Goal: Task Accomplishment & Management: Use online tool/utility

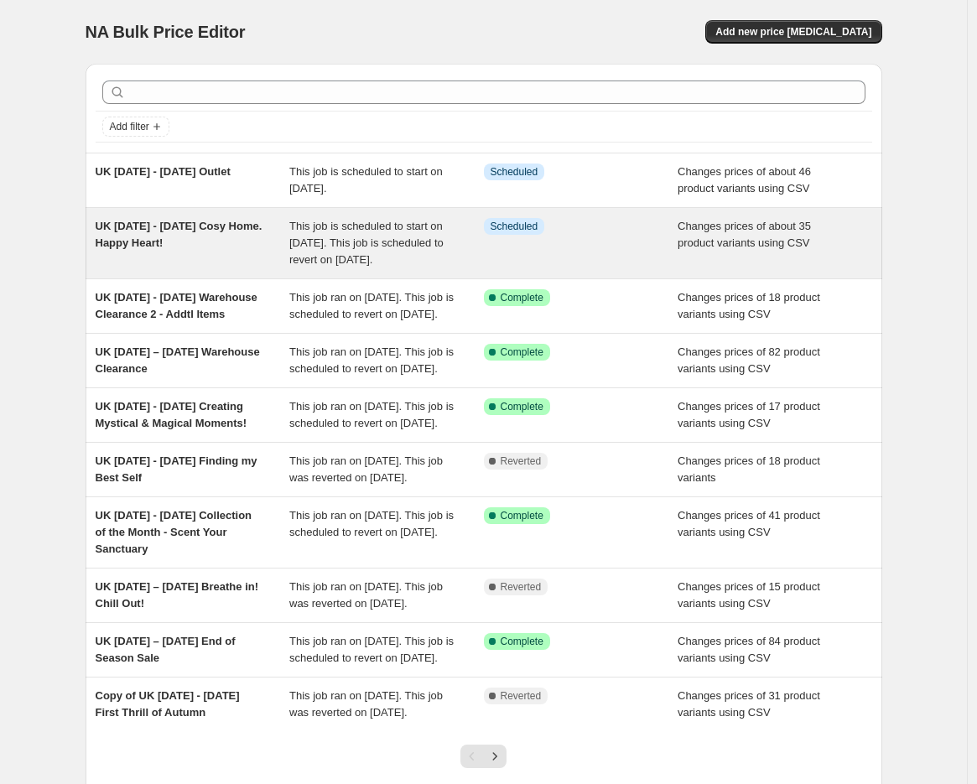
click at [220, 226] on span "UK Oct 1 - 13 Cosy Home. Happy Heart!" at bounding box center [179, 234] width 167 height 29
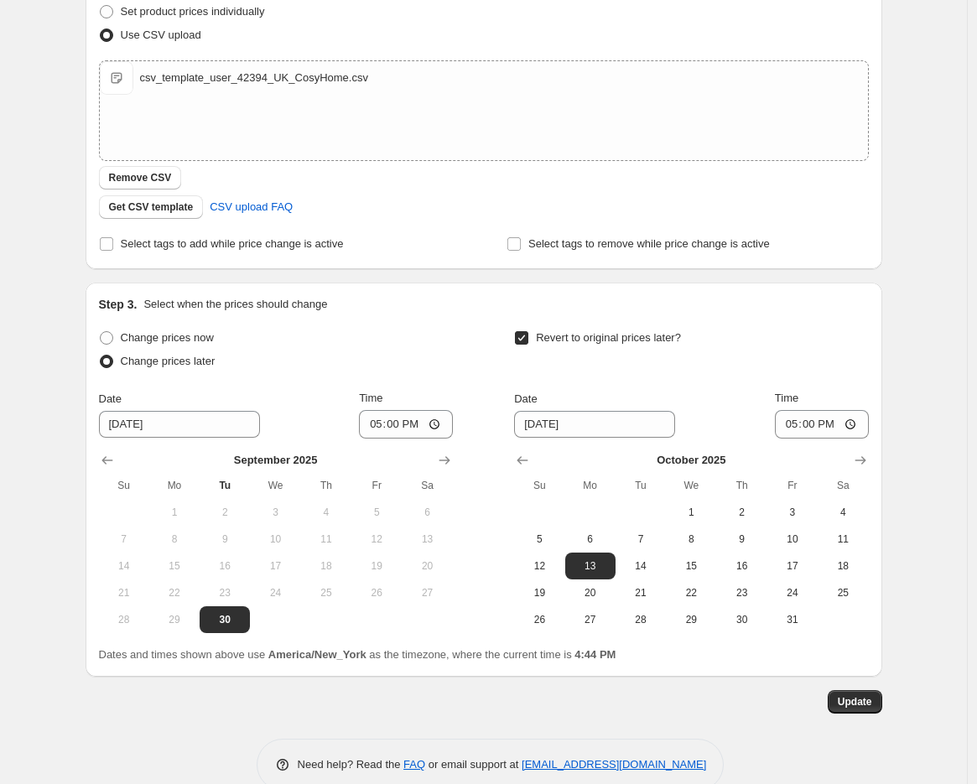
scroll to position [381, 0]
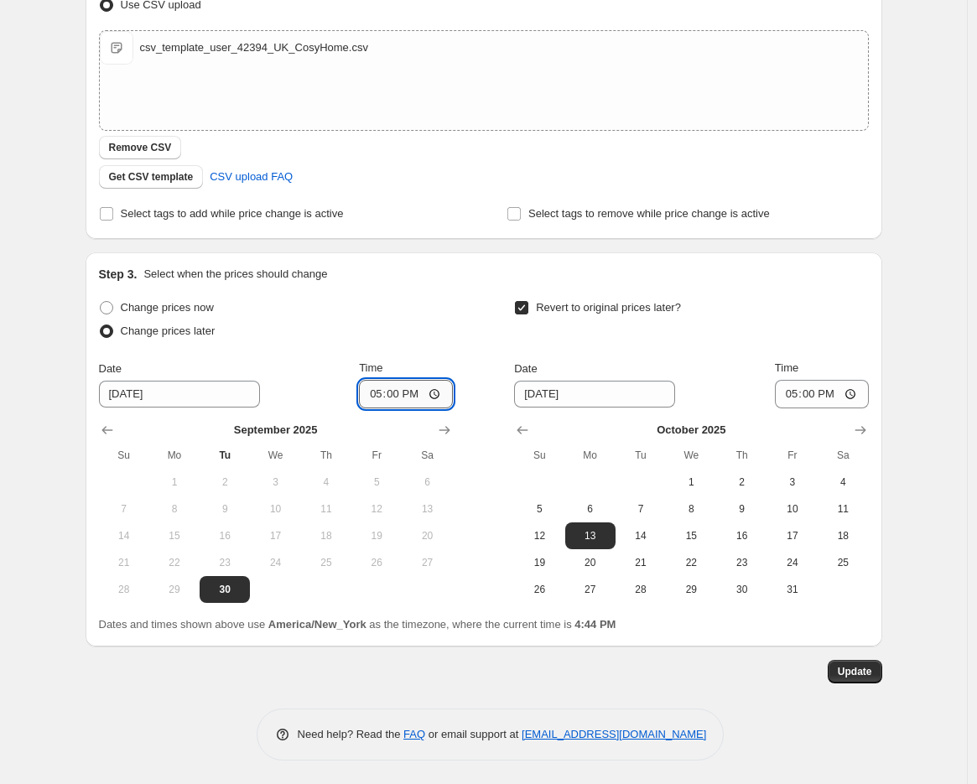
click at [380, 390] on input "17:00" at bounding box center [406, 394] width 94 height 29
type input "16:45"
click at [861, 670] on span "Update" at bounding box center [855, 671] width 34 height 13
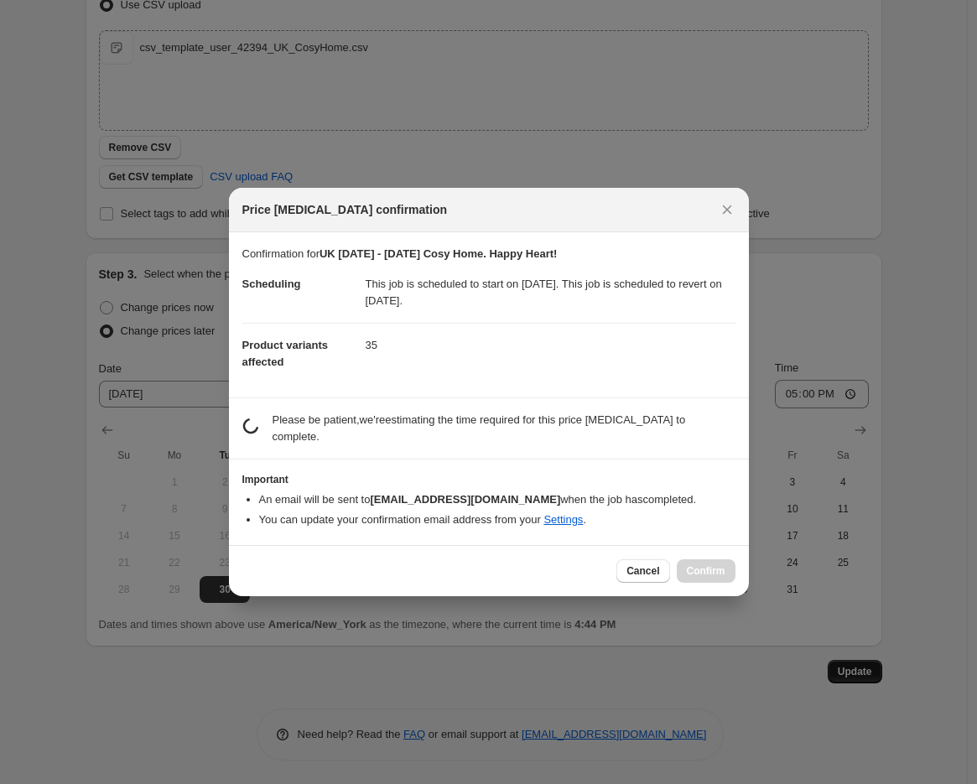
scroll to position [0, 0]
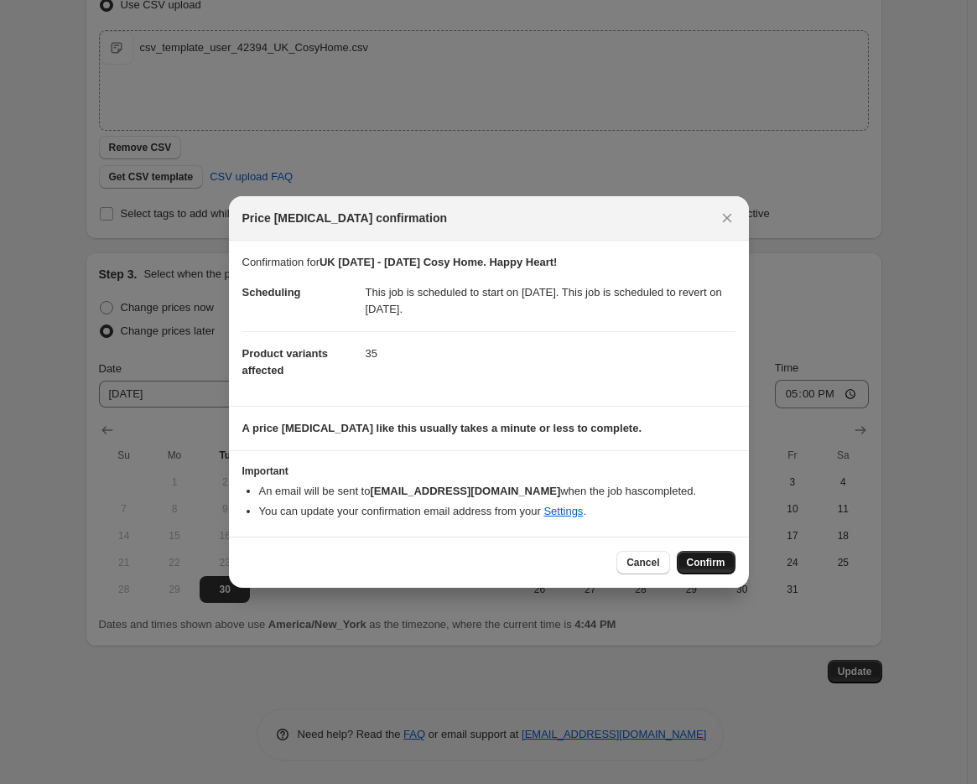
click at [717, 559] on span "Confirm" at bounding box center [706, 562] width 39 height 13
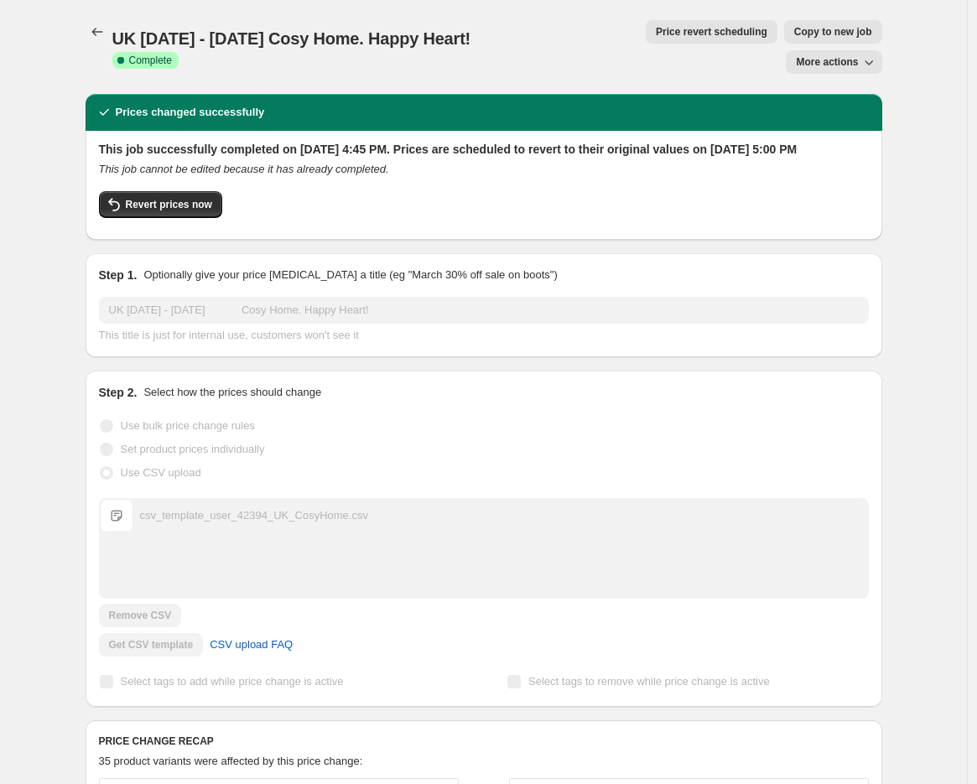
click at [656, 29] on span "Price revert scheduling" at bounding box center [712, 31] width 112 height 13
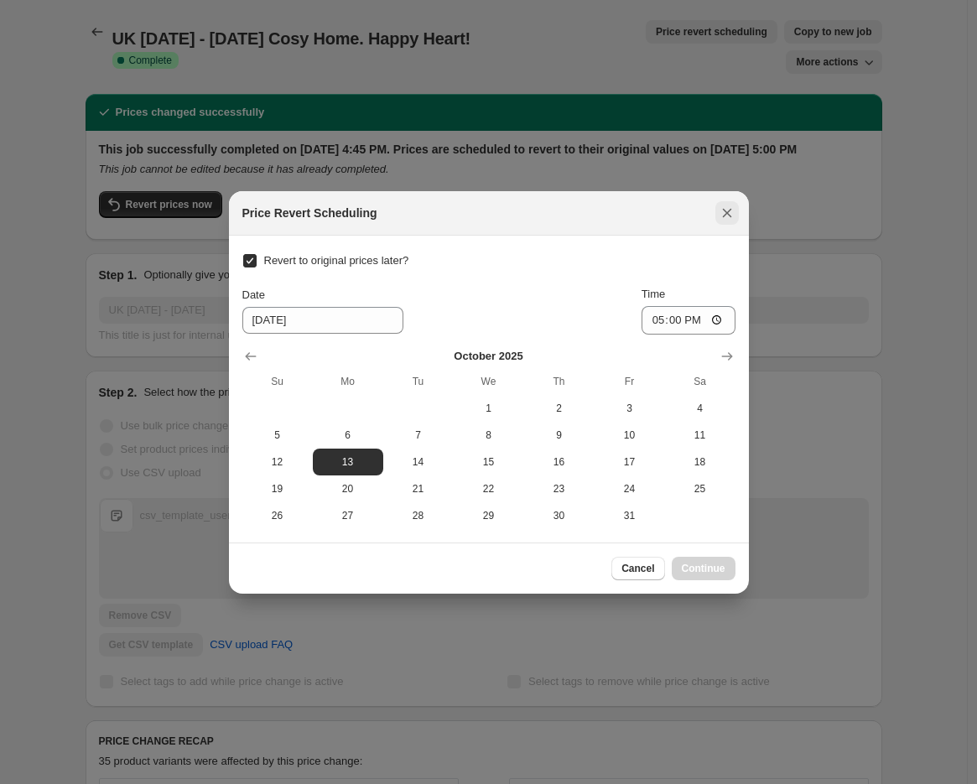
click at [719, 213] on icon "Close" at bounding box center [727, 213] width 17 height 17
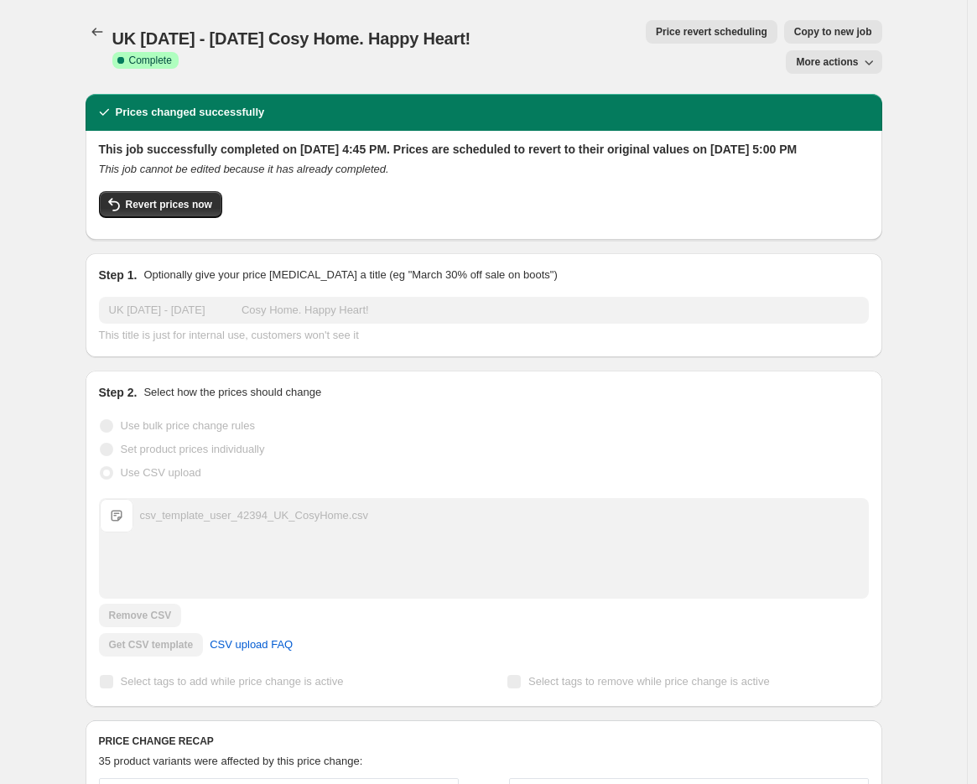
click at [794, 34] on span "Copy to new job" at bounding box center [833, 31] width 78 height 13
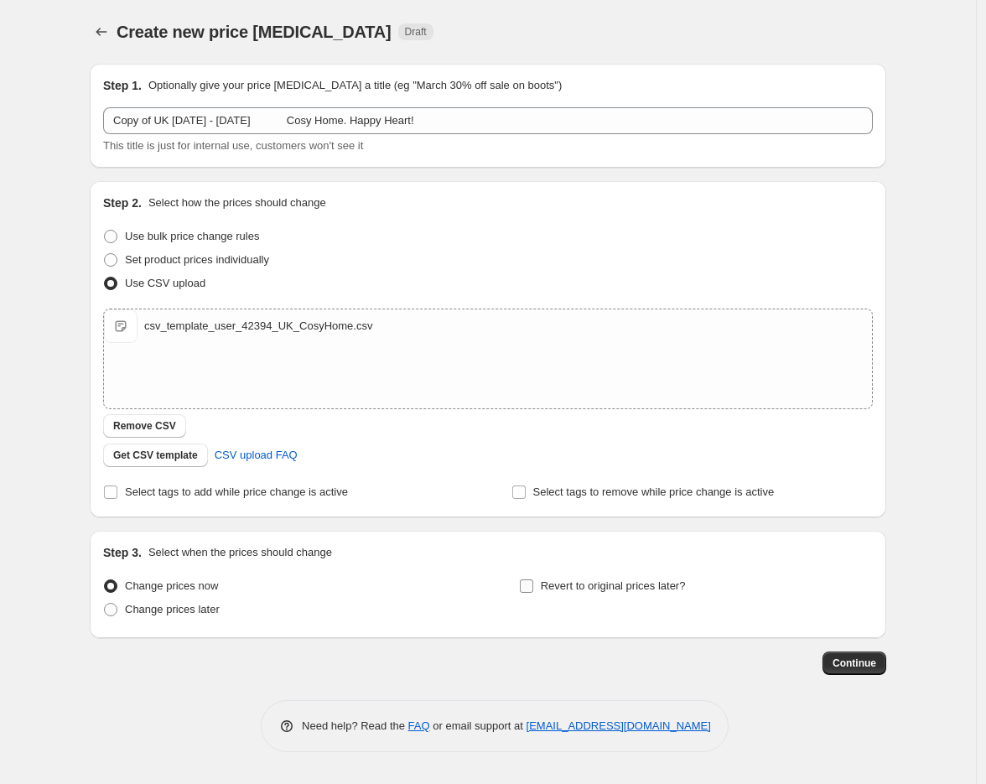
click at [525, 583] on input "Revert to original prices later?" at bounding box center [526, 586] width 13 height 13
checkbox input "true"
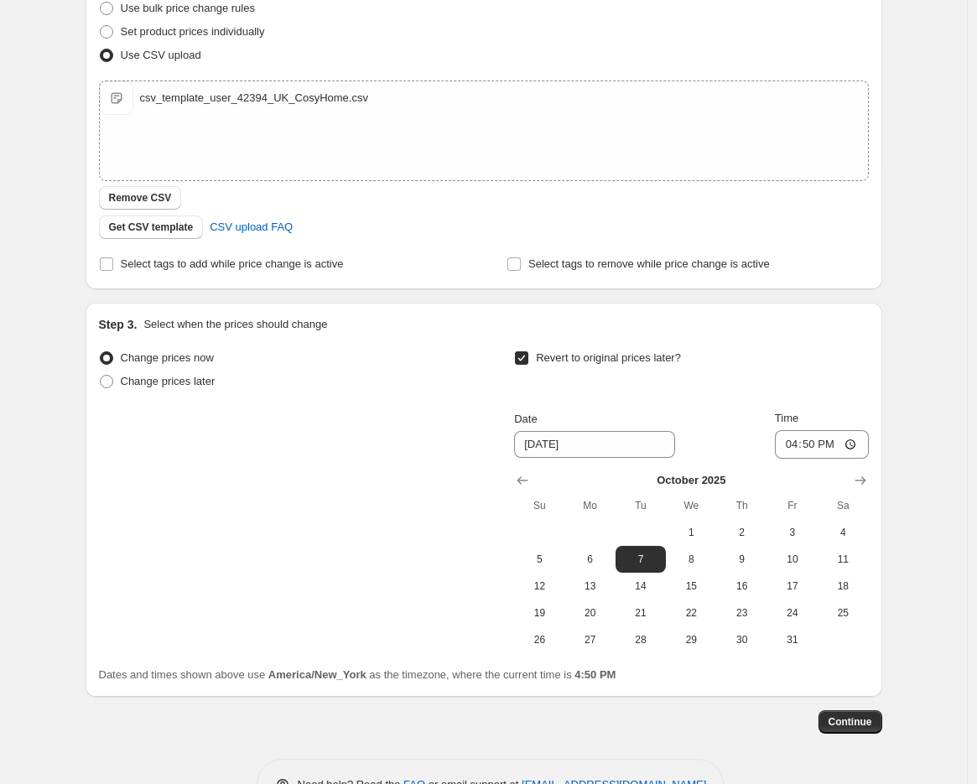
scroll to position [279, 0]
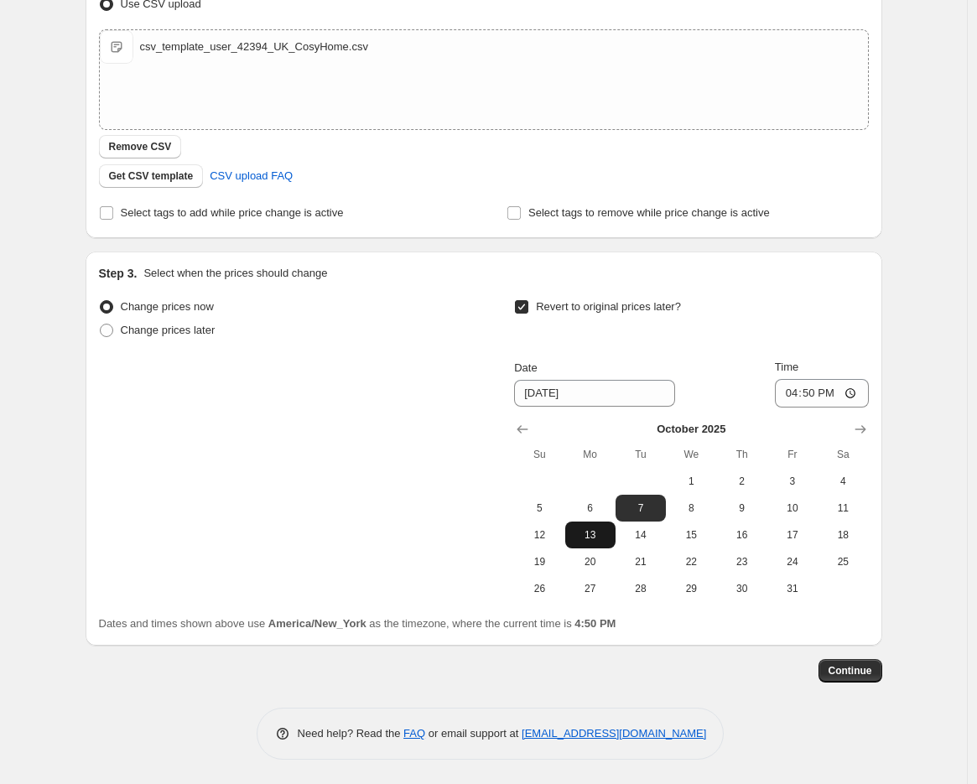
click at [594, 530] on span "13" at bounding box center [590, 534] width 37 height 13
type input "10/13/2025"
click at [799, 393] on input "16:50" at bounding box center [822, 393] width 94 height 29
type input "17:00"
click at [841, 671] on span "Continue" at bounding box center [851, 670] width 44 height 13
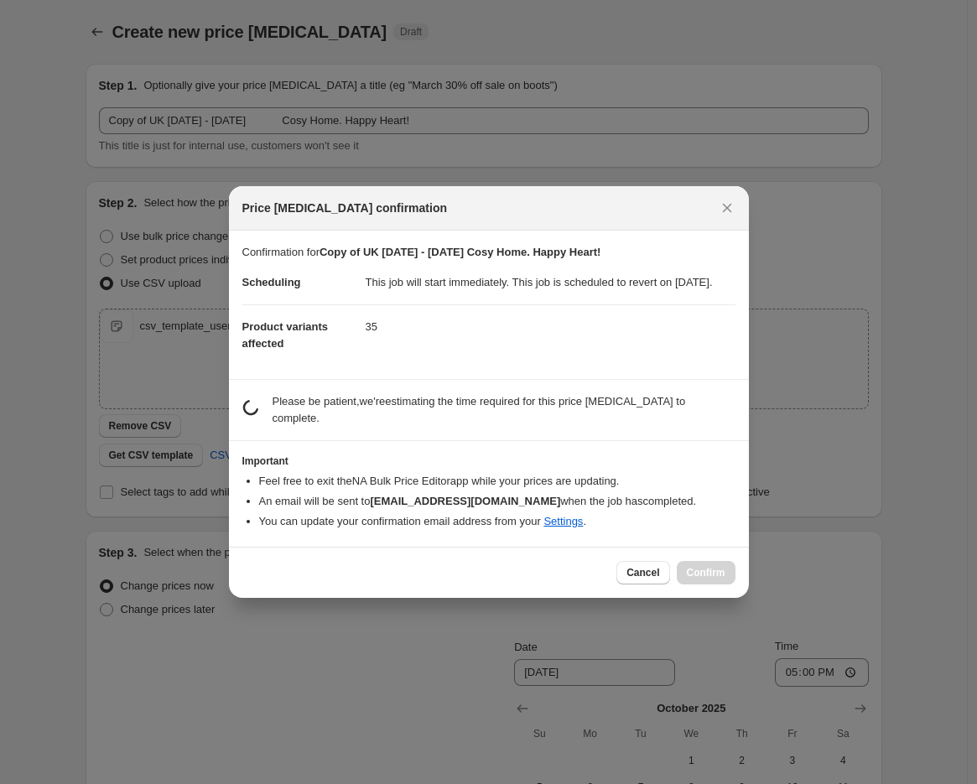
scroll to position [0, 0]
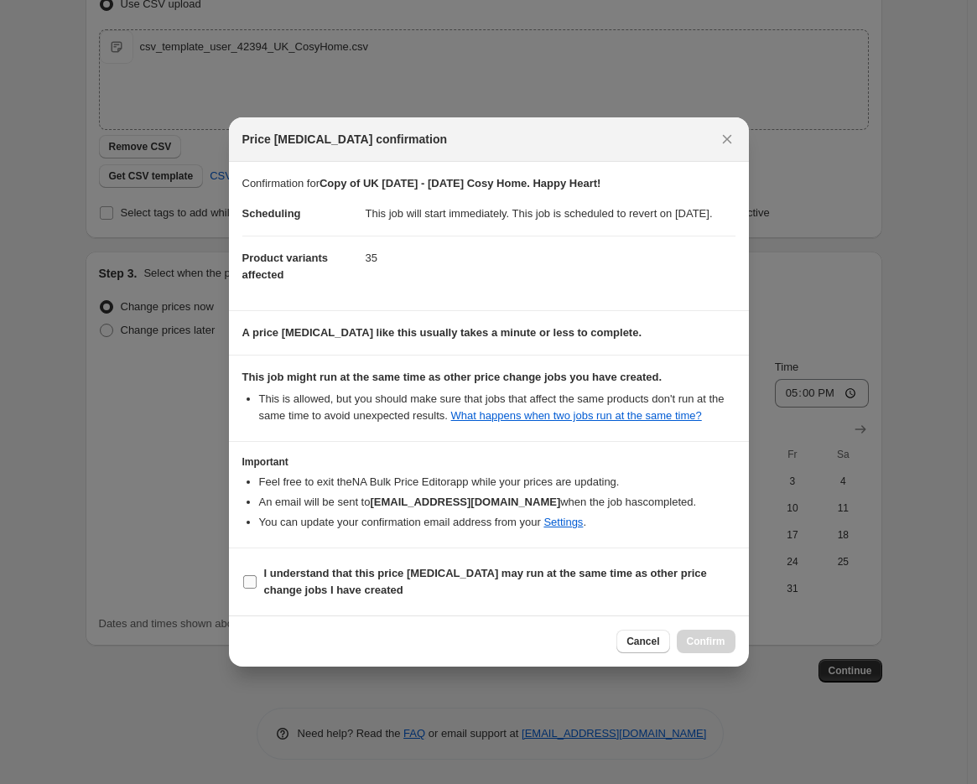
click at [549, 596] on span "I understand that this price change job may run at the same time as other price…" at bounding box center [499, 582] width 471 height 34
click at [257, 589] on input "I understand that this price change job may run at the same time as other price…" at bounding box center [249, 581] width 13 height 13
checkbox input "true"
click at [716, 639] on button "Confirm" at bounding box center [706, 641] width 59 height 23
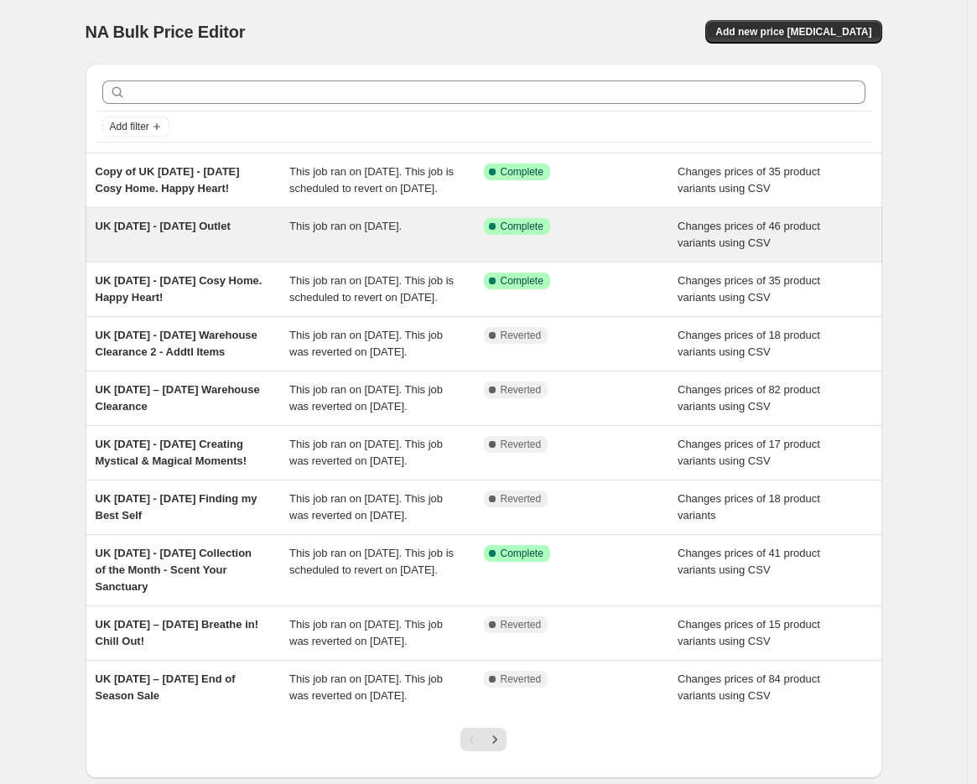
click at [237, 239] on div "UK [DATE] - [DATE] Outlet" at bounding box center [193, 235] width 195 height 34
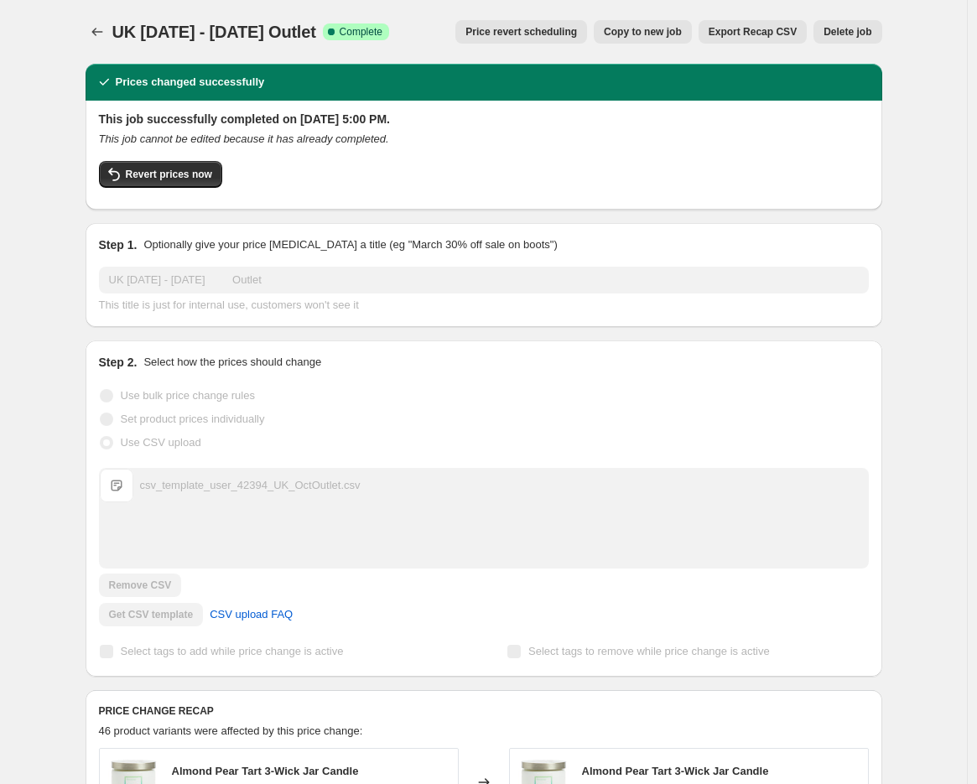
click at [642, 18] on div "UK October 1 - 31 Outlet. This page is ready UK October 1 - 31 Outlet Success C…" at bounding box center [484, 32] width 797 height 64
click at [675, 36] on span "Copy to new job" at bounding box center [643, 31] width 78 height 13
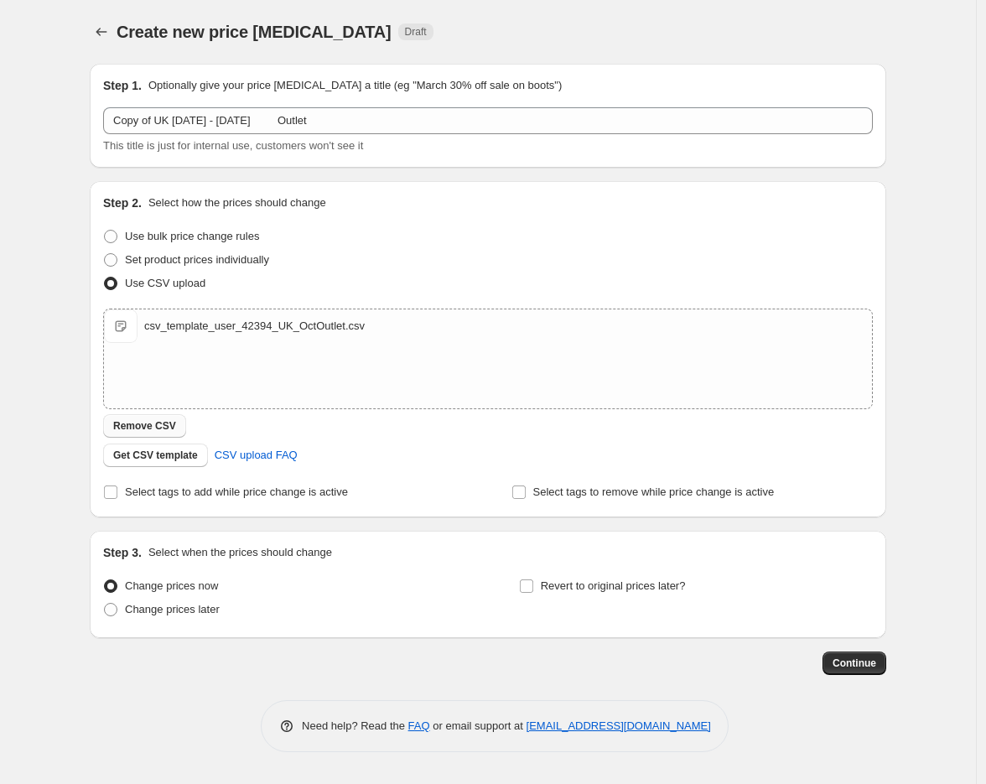
click at [161, 424] on span "Remove CSV" at bounding box center [144, 425] width 63 height 13
click at [867, 657] on span "Continue" at bounding box center [855, 663] width 44 height 13
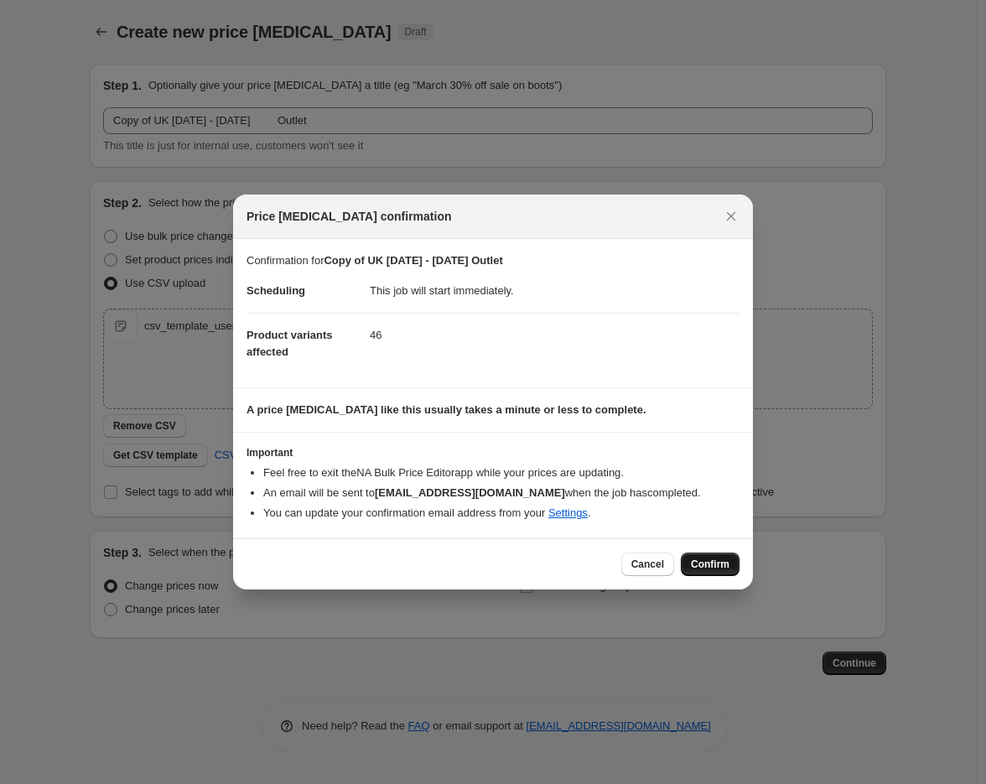
click at [710, 565] on span "Confirm" at bounding box center [710, 564] width 39 height 13
